Goal: Transaction & Acquisition: Obtain resource

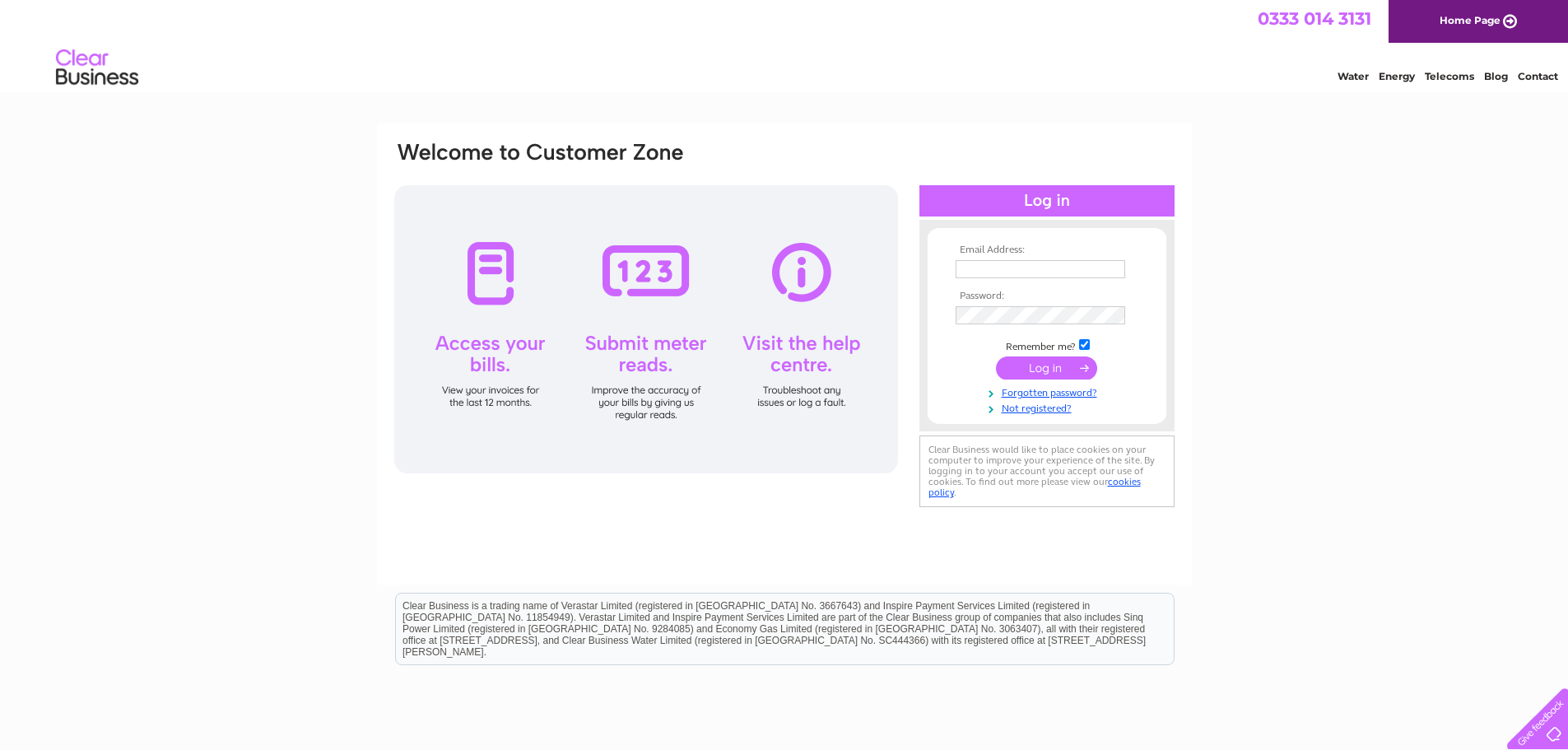
type input "[PERSON_NAME][EMAIL_ADDRESS][PERSON_NAME][DOMAIN_NAME]"
click at [1045, 369] on input "submit" at bounding box center [1046, 367] width 101 height 23
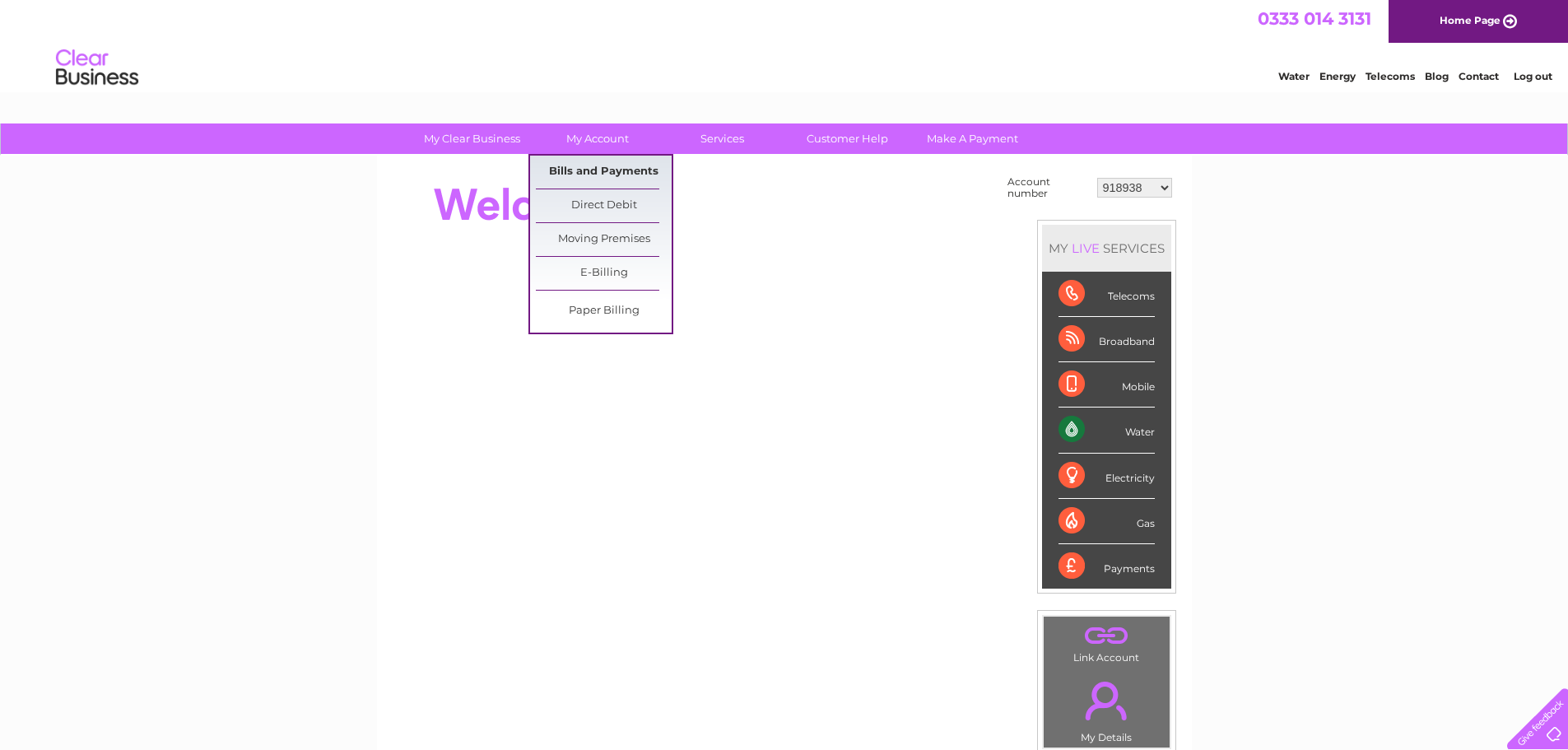
click at [612, 181] on link "Bills and Payments" at bounding box center [603, 172] width 136 height 33
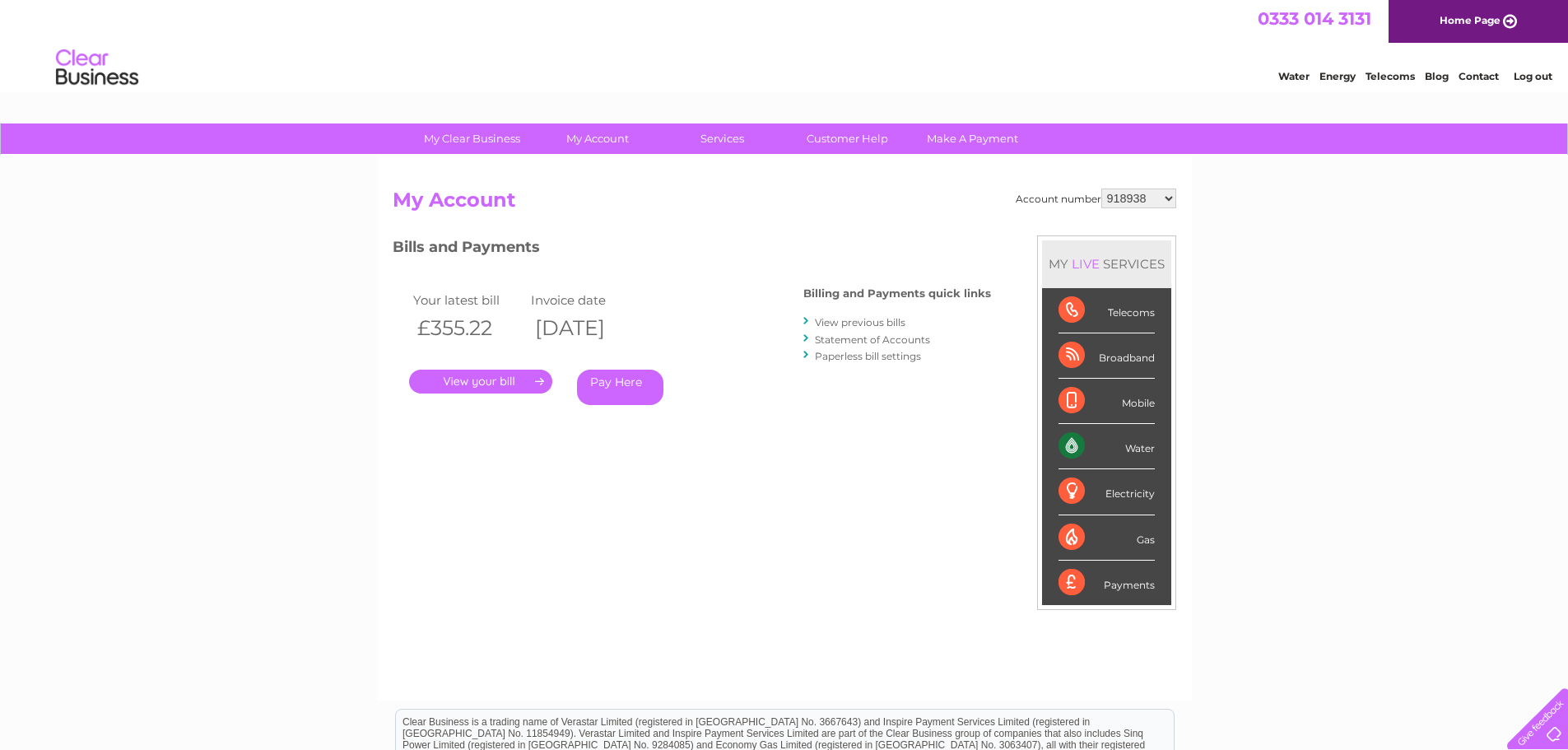
click at [1135, 195] on select "918938 927106 930247 934594 934597 941698 979159 989143 994306 1094838 1096227 …" at bounding box center [1139, 199] width 75 height 20
select select "30283766"
click at [1102, 189] on select "918938 927106 930247 934594 934597 941698 979159 989143 994306 1094838 1096227 …" at bounding box center [1139, 199] width 75 height 20
click at [509, 381] on link "." at bounding box center [480, 382] width 143 height 24
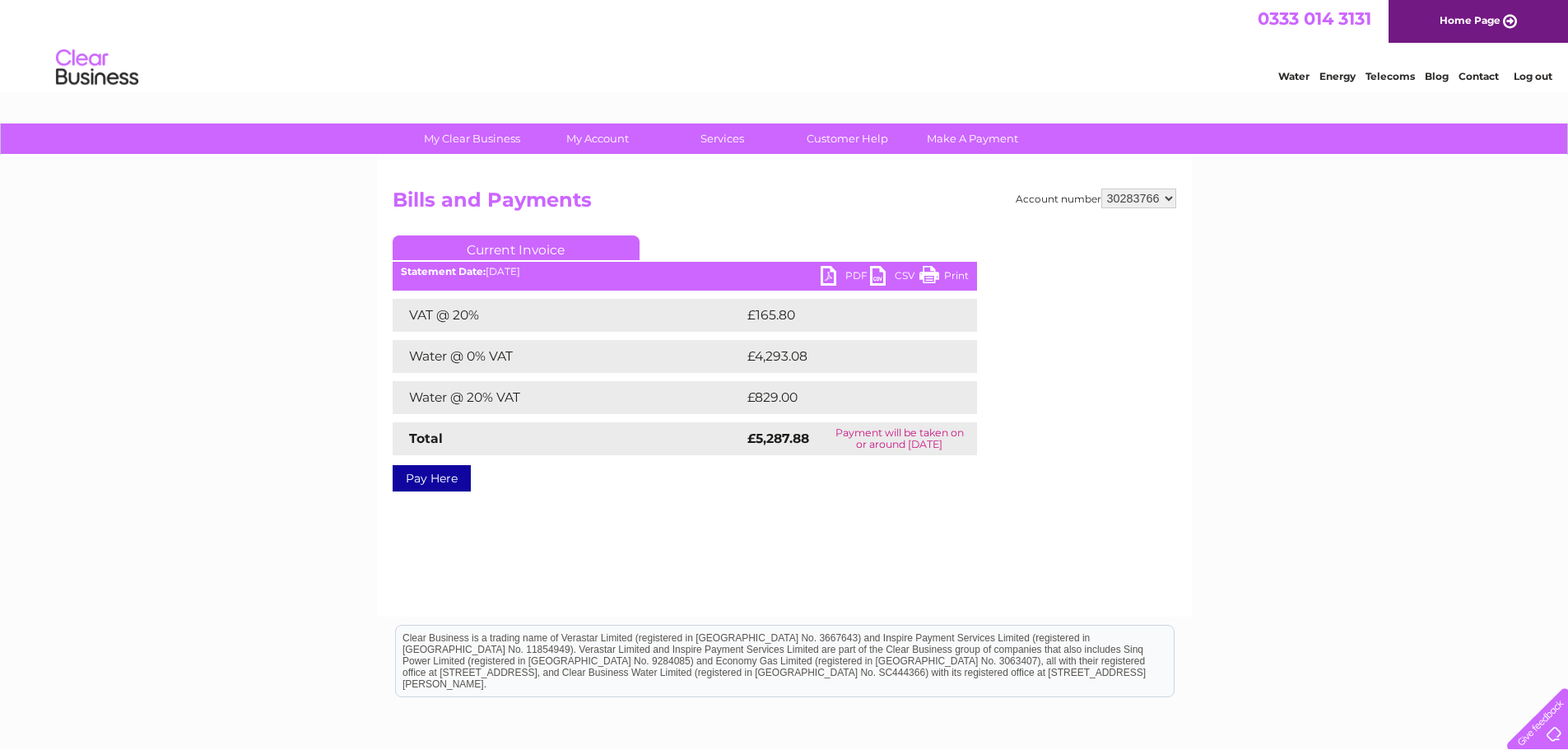
click at [833, 275] on link "PDF" at bounding box center [845, 278] width 49 height 24
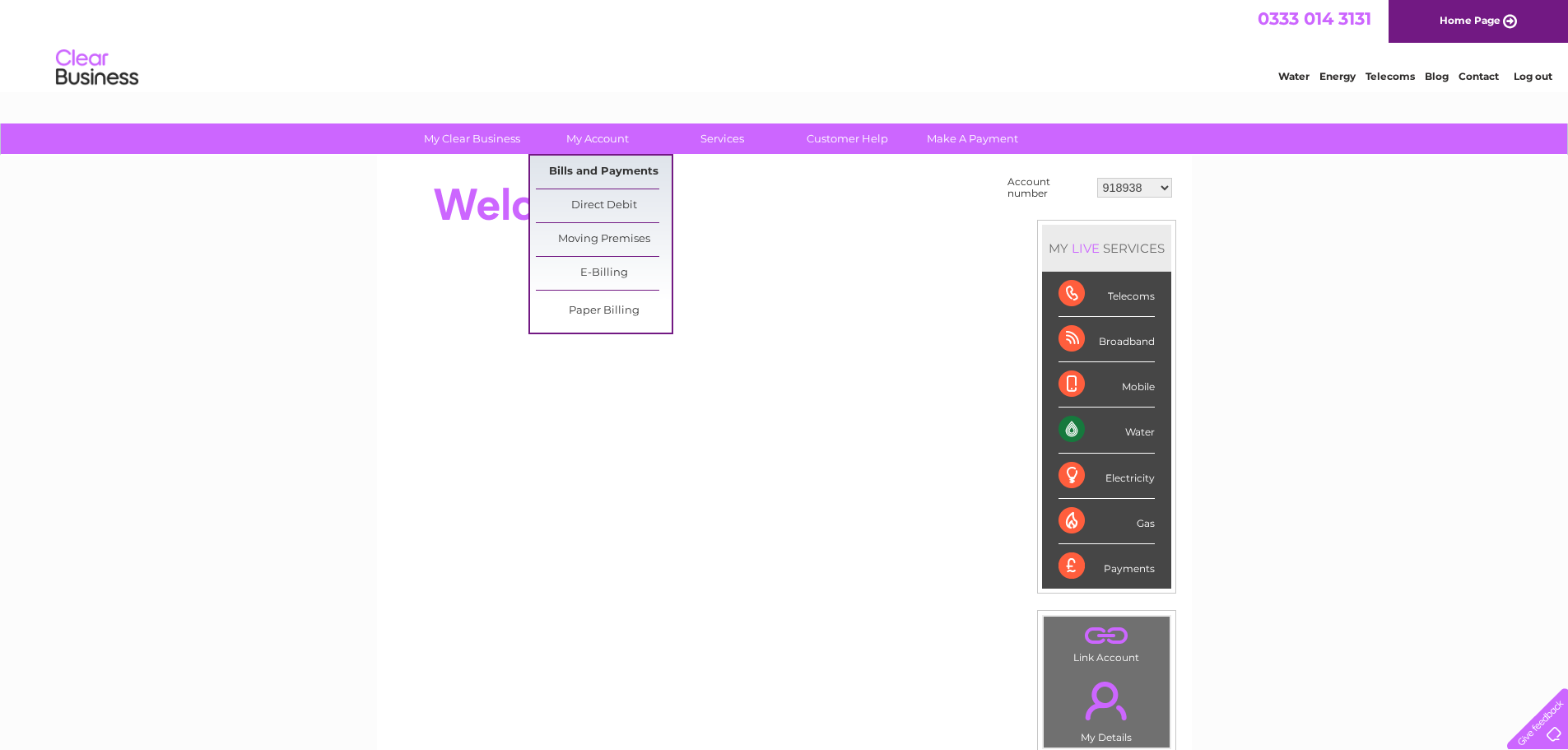
click at [610, 164] on link "Bills and Payments" at bounding box center [603, 172] width 136 height 33
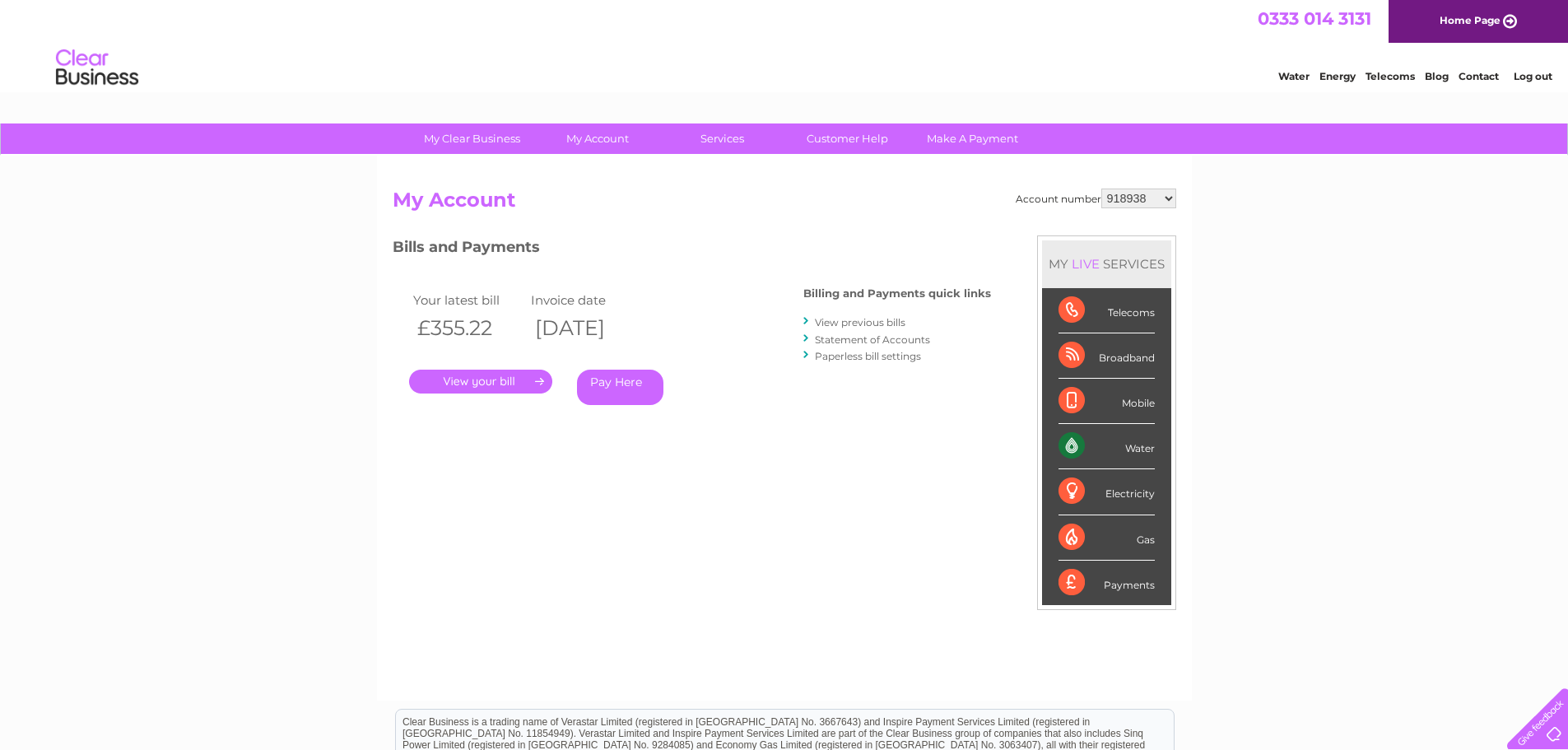
click at [1181, 192] on div "Account number 918938 927106 930247 934594 934597 941698 979159 989143 994306 1…" at bounding box center [784, 428] width 815 height 545
click at [1145, 192] on select "918938 927106 930247 934594 934597 941698 979159 989143 994306 1094838 1096227 …" at bounding box center [1139, 199] width 75 height 20
select select "1094838"
click at [1102, 189] on select "918938 927106 930247 934594 934597 941698 979159 989143 994306 1094838 1096227 …" at bounding box center [1139, 199] width 75 height 20
click at [496, 380] on link "." at bounding box center [480, 382] width 143 height 24
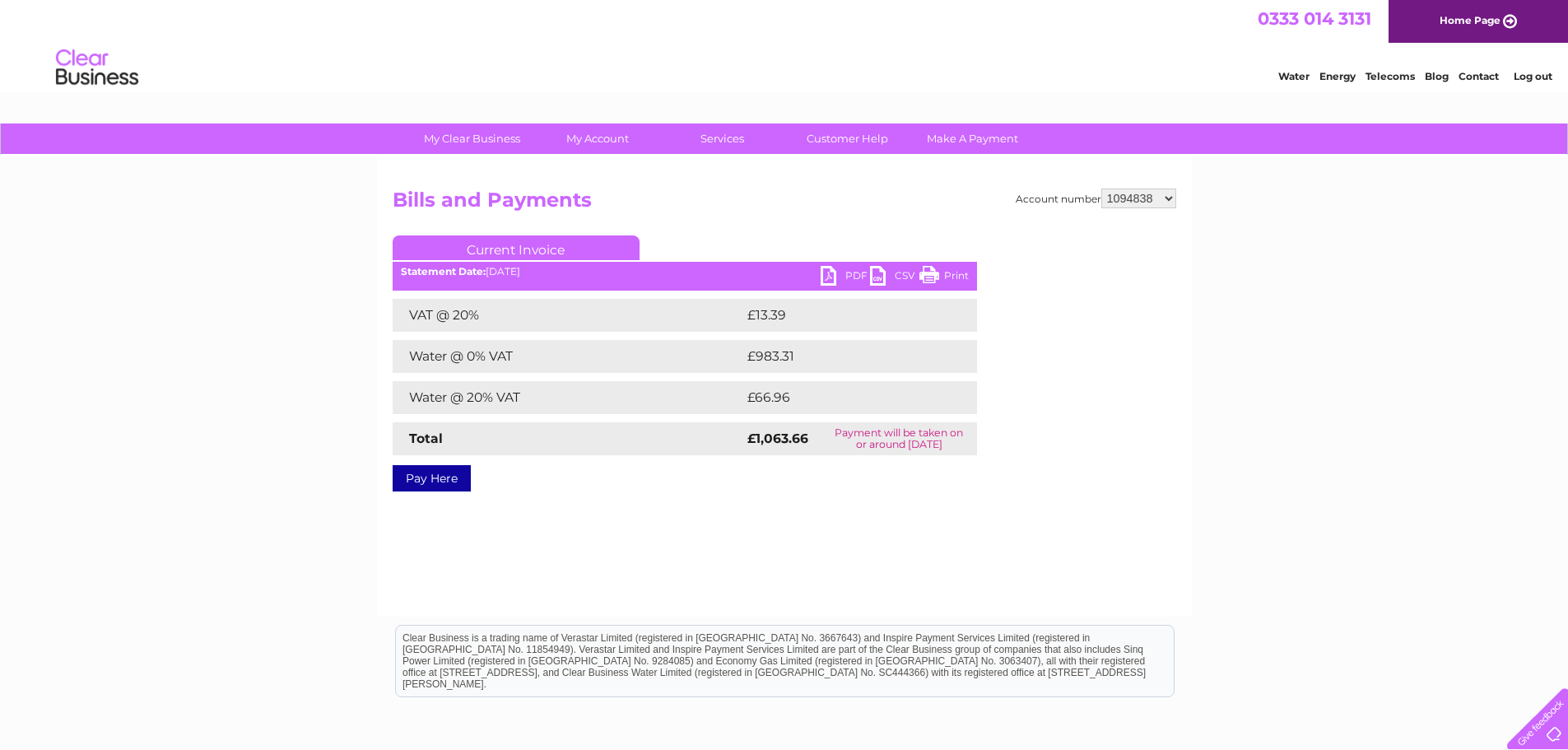
click at [816, 277] on div "Statement Date: 09/09/2025" at bounding box center [684, 272] width 584 height 12
click at [822, 277] on link "PDF" at bounding box center [845, 278] width 49 height 24
click at [830, 276] on link "PDF" at bounding box center [845, 278] width 49 height 24
click at [837, 268] on link "PDF" at bounding box center [845, 278] width 49 height 24
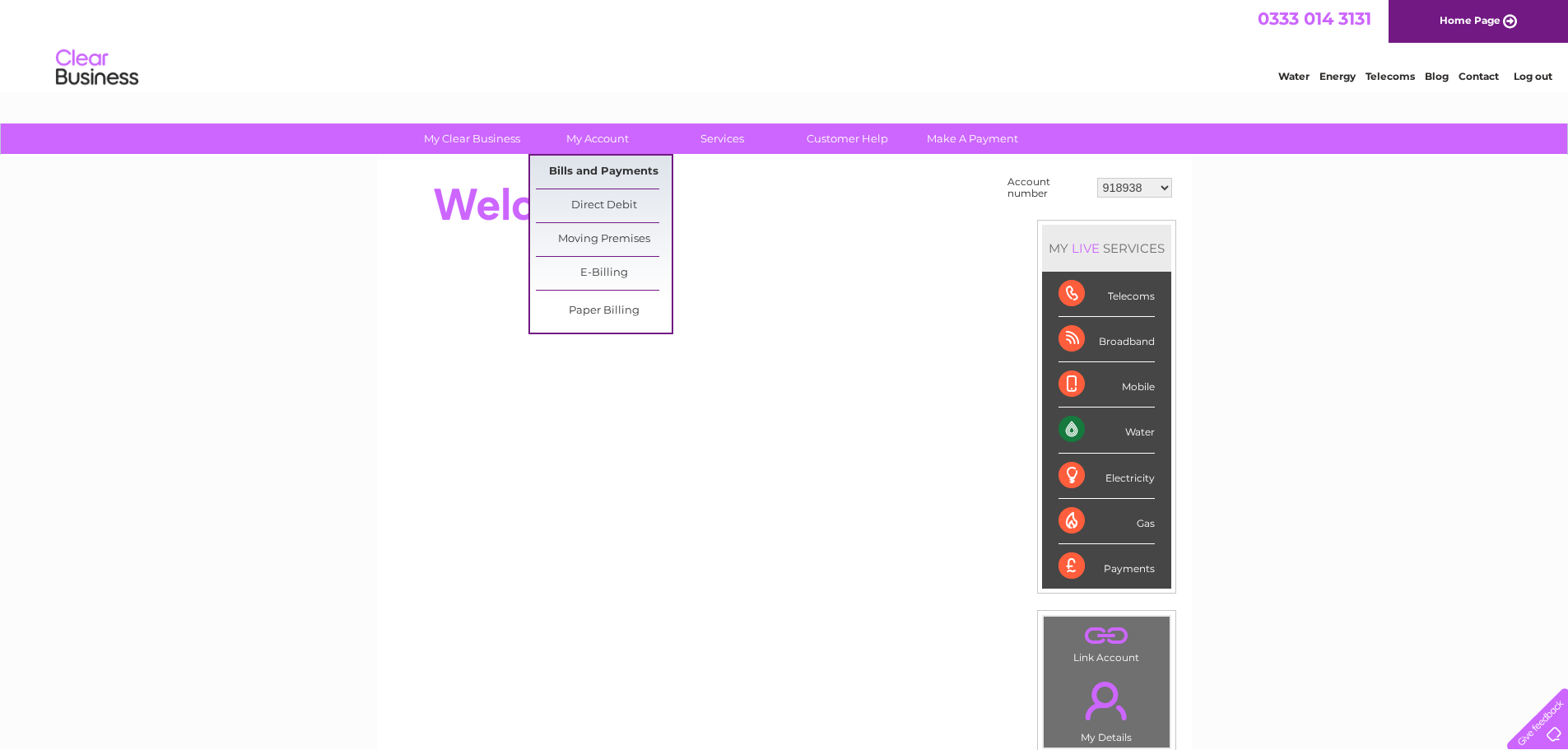
click at [598, 172] on link "Bills and Payments" at bounding box center [603, 172] width 136 height 33
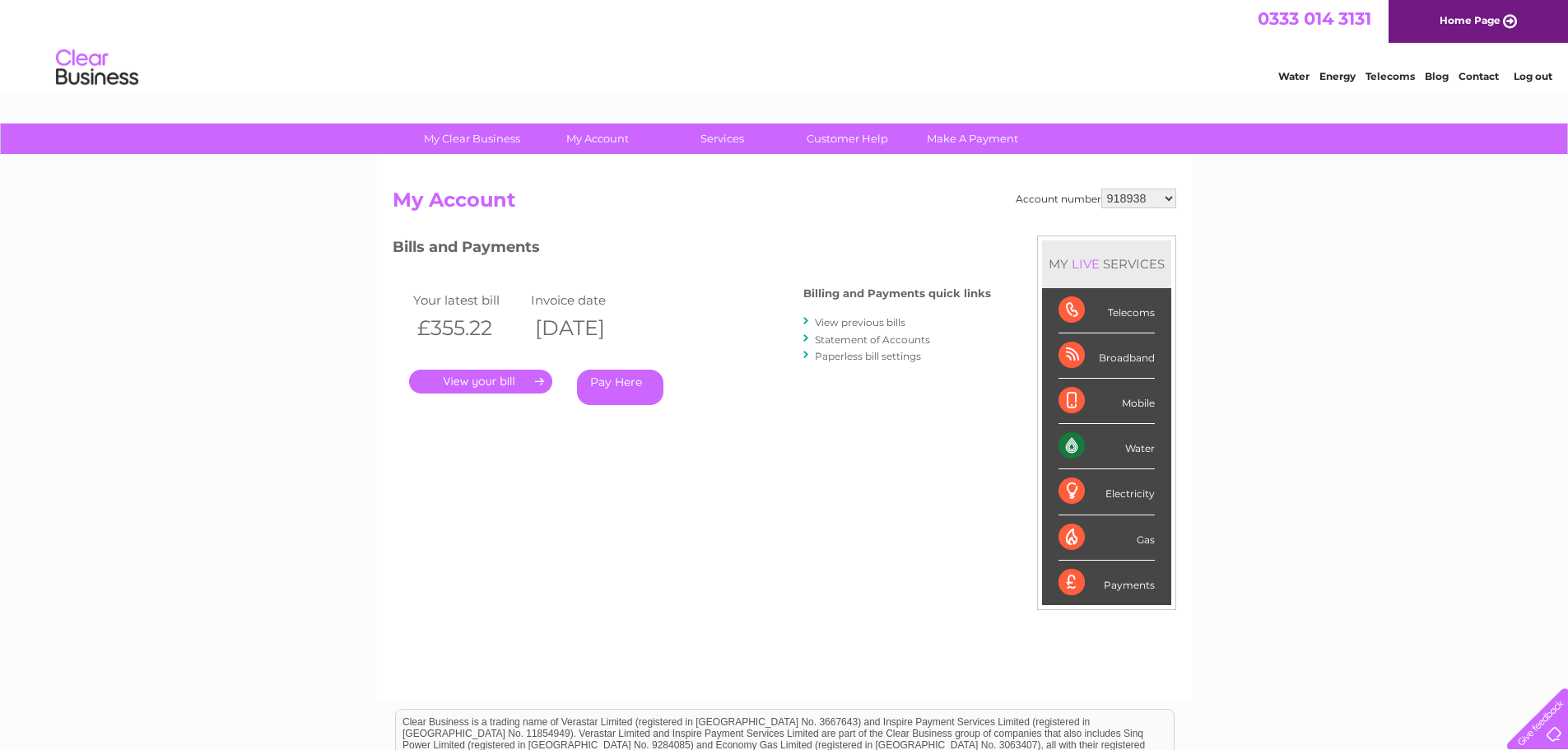
drag, startPoint x: 1141, startPoint y: 192, endPoint x: 1141, endPoint y: 203, distance: 11.0
click at [1141, 192] on select "918938 927106 930247 934594 934597 941698 979159 989143 994306 1094838 1096227 …" at bounding box center [1139, 199] width 75 height 20
select select "1094838"
click at [1102, 189] on select "918938 927106 930247 934594 934597 941698 979159 989143 994306 1094838 1096227 …" at bounding box center [1139, 199] width 75 height 20
click at [509, 387] on link "." at bounding box center [480, 382] width 143 height 24
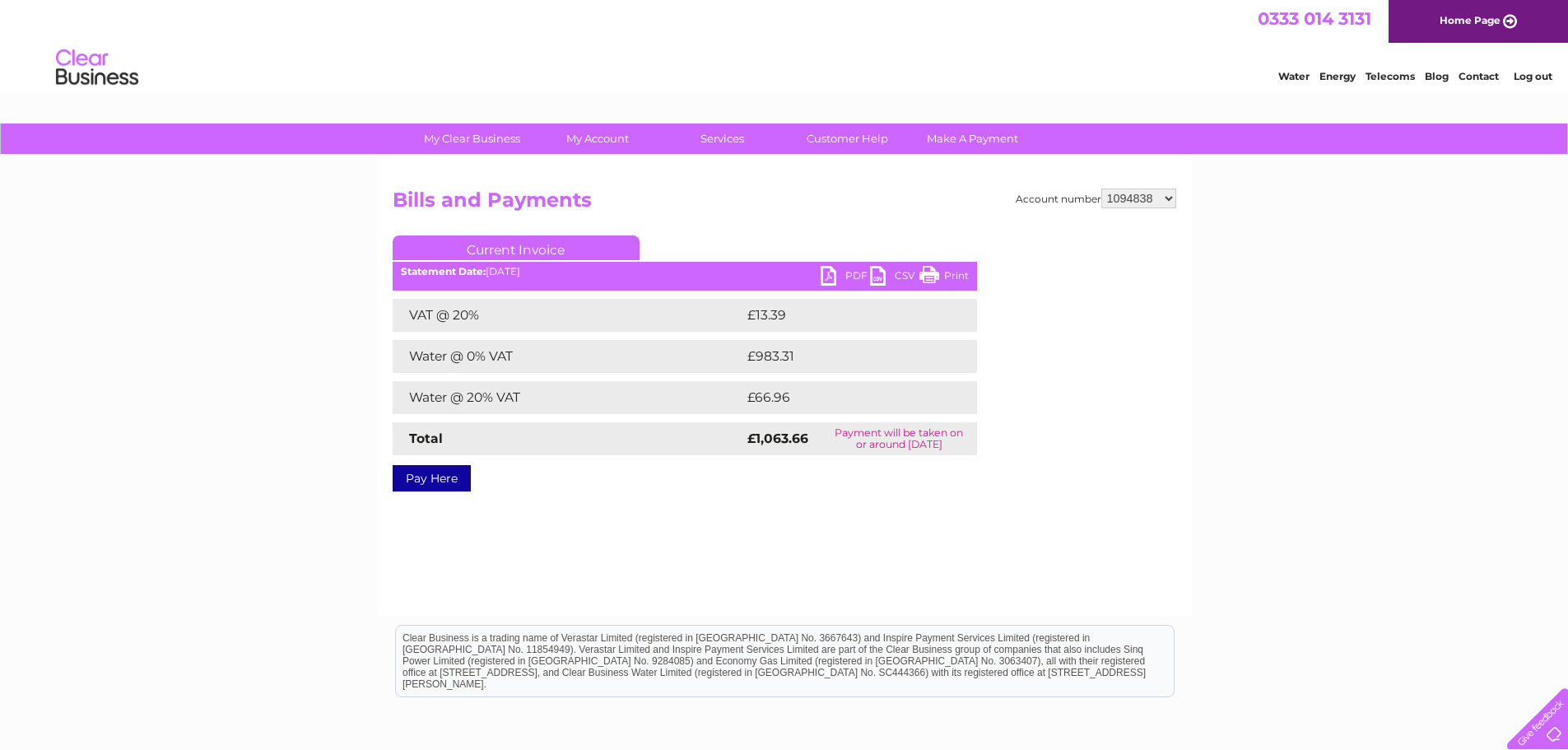
click at [834, 275] on link "PDF" at bounding box center [845, 278] width 49 height 24
click at [1141, 200] on select "918938 927106 930247 934594 934597 941698 979159 989143 994306 1094838 1096227 …" at bounding box center [1139, 199] width 75 height 20
select select "1134853"
click at [1102, 189] on select "918938 927106 930247 934594 934597 941698 979159 989143 994306 1094838 1096227 …" at bounding box center [1139, 199] width 75 height 20
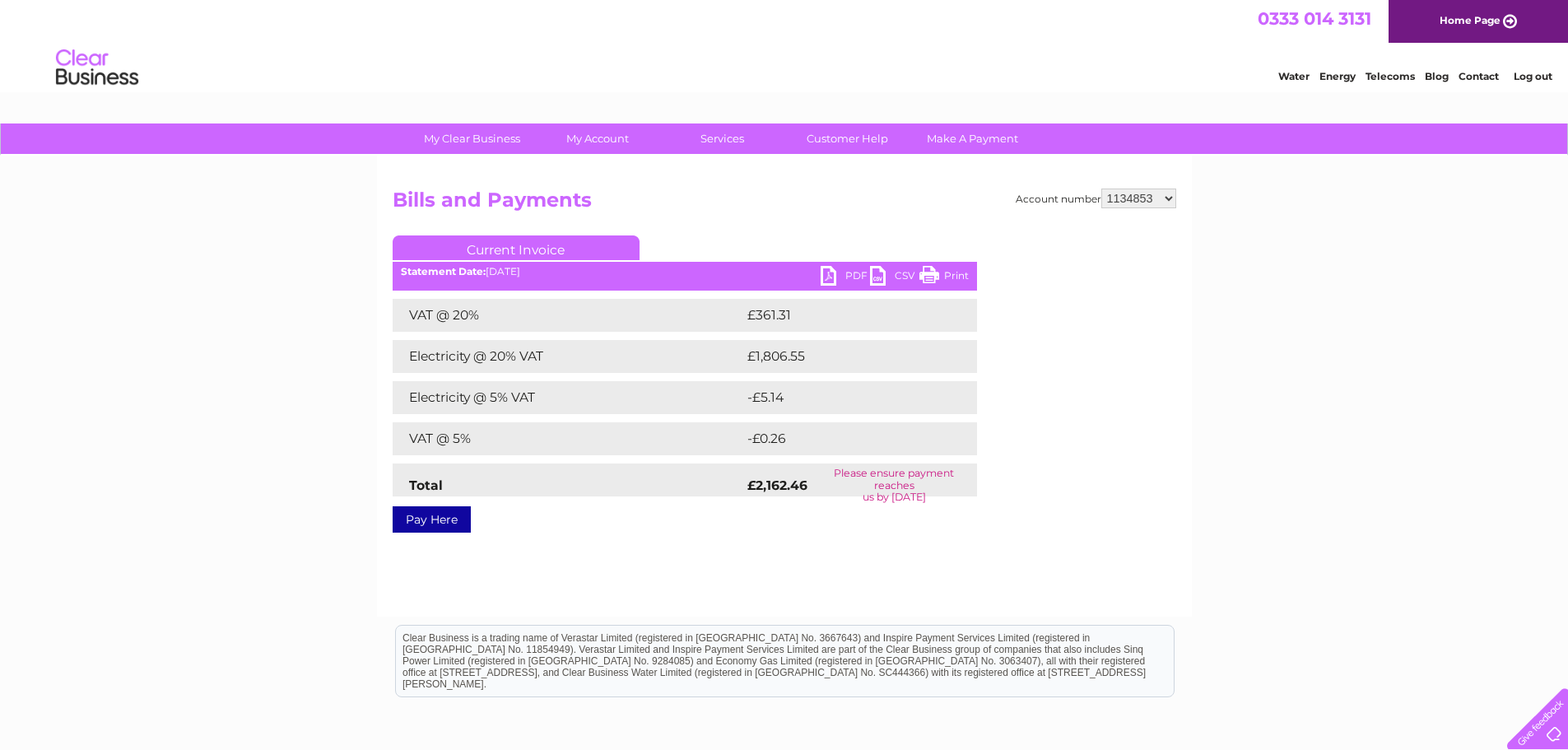
click at [833, 280] on link "PDF" at bounding box center [845, 278] width 49 height 24
click at [1163, 199] on select "918938 927106 930247 934594 934597 941698 979159 989143 994306 1094838 1096227 …" at bounding box center [1139, 199] width 75 height 20
select select "1139327"
click at [1102, 189] on select "918938 927106 930247 934594 934597 941698 979159 989143 994306 1094838 1096227 …" at bounding box center [1139, 199] width 75 height 20
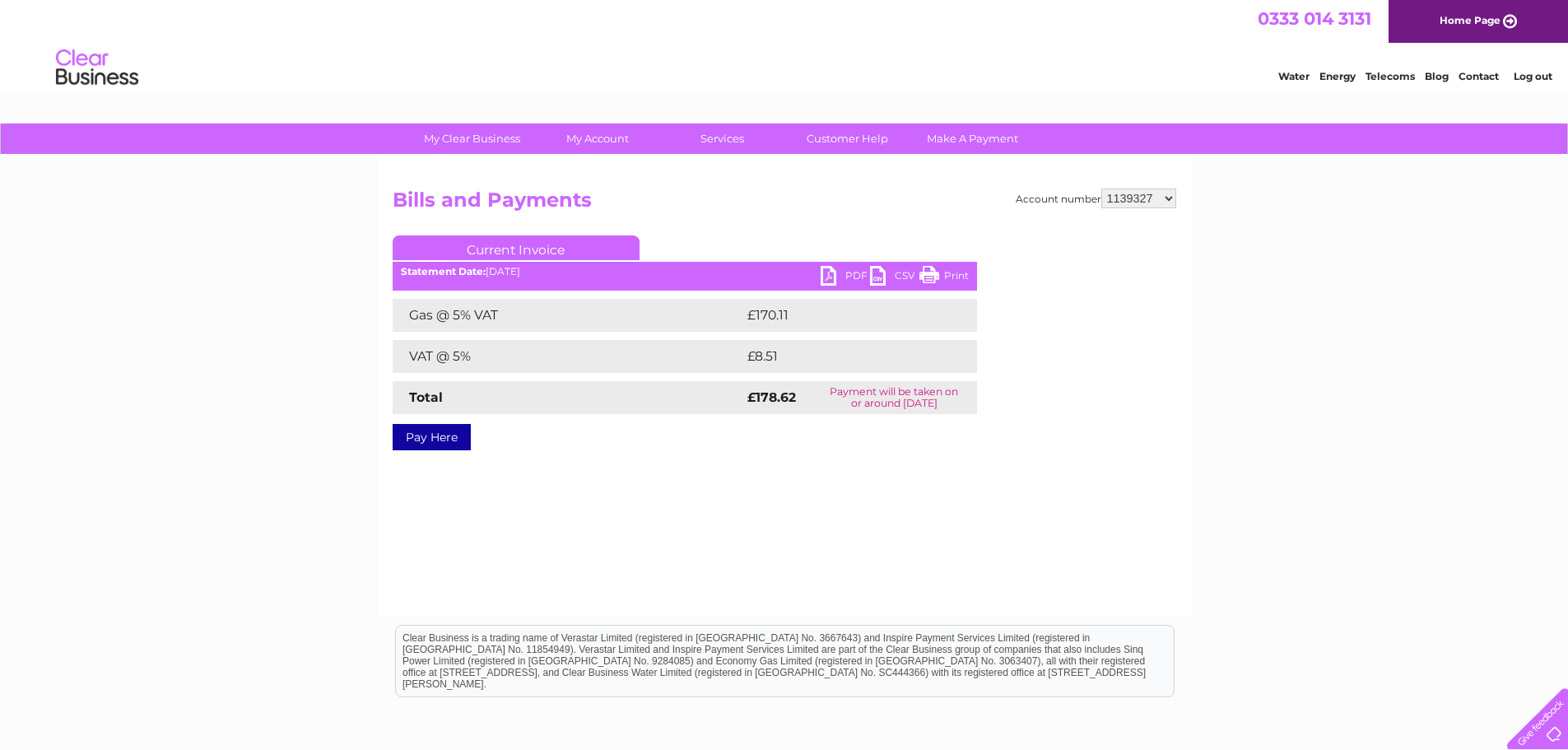
click at [833, 276] on link "PDF" at bounding box center [845, 278] width 49 height 24
